Goal: Complete application form: Complete application form

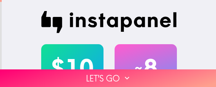
drag, startPoint x: 157, startPoint y: 79, endPoint x: 158, endPoint y: 87, distance: 8.4
click at [157, 79] on button "Let's go" at bounding box center [108, 79] width 216 height 18
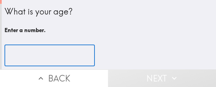
click at [31, 60] on input "number" at bounding box center [50, 55] width 90 height 21
paste input "35"
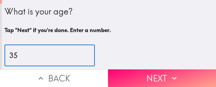
type input "35"
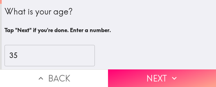
click at [191, 73] on button "Next" at bounding box center [162, 79] width 108 height 18
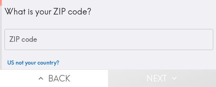
click at [86, 42] on input "ZIP code" at bounding box center [109, 39] width 209 height 21
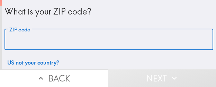
paste input "33611"
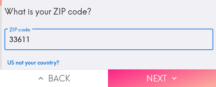
type input "33611"
click at [159, 75] on button "Next" at bounding box center [162, 79] width 108 height 18
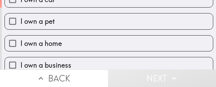
scroll to position [69, 0]
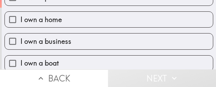
click at [102, 43] on label "I own a business" at bounding box center [109, 42] width 208 height 16
click at [20, 43] on input "I own a business" at bounding box center [13, 42] width 16 height 16
checkbox input "true"
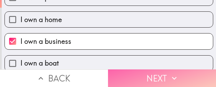
click at [171, 74] on icon "button" at bounding box center [174, 78] width 9 height 9
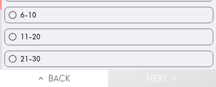
scroll to position [69, 0]
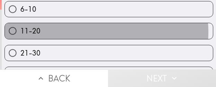
drag, startPoint x: 97, startPoint y: 32, endPoint x: 111, endPoint y: 40, distance: 16.6
click at [97, 32] on label "11-20" at bounding box center [109, 31] width 208 height 16
click at [20, 32] on input "11-20" at bounding box center [13, 31] width 16 height 16
radio input "true"
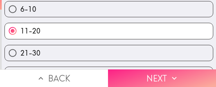
click at [149, 70] on button "Next" at bounding box center [162, 79] width 108 height 18
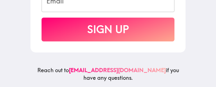
scroll to position [203, 0]
